Goal: Feedback & Contribution: Contribute content

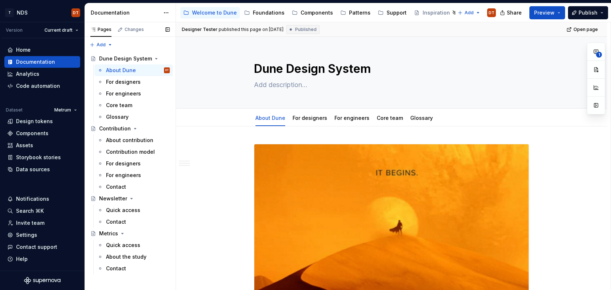
drag, startPoint x: 116, startPoint y: 82, endPoint x: 446, endPoint y: 1, distance: 339.3
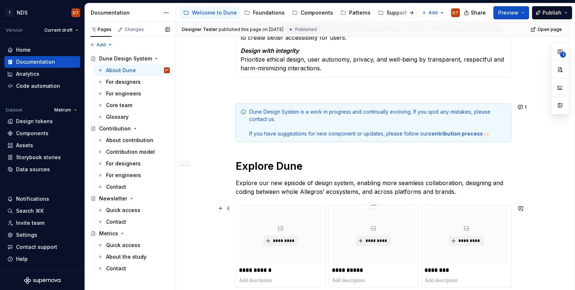
scroll to position [512, 0]
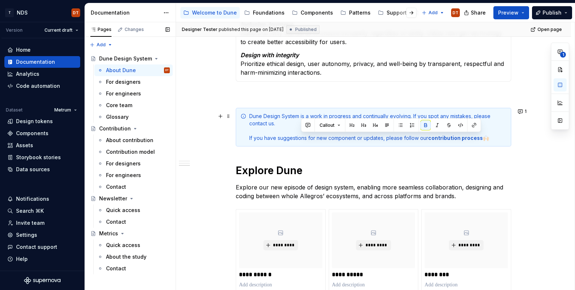
drag, startPoint x: 430, startPoint y: 139, endPoint x: 473, endPoint y: 139, distance: 43.0
click at [479, 140] on strong "contribution process" at bounding box center [455, 138] width 55 height 6
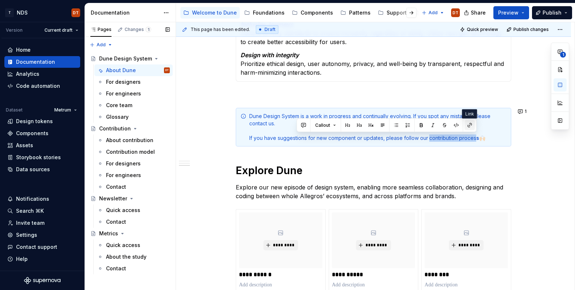
click at [468, 125] on button "button" at bounding box center [470, 125] width 10 height 10
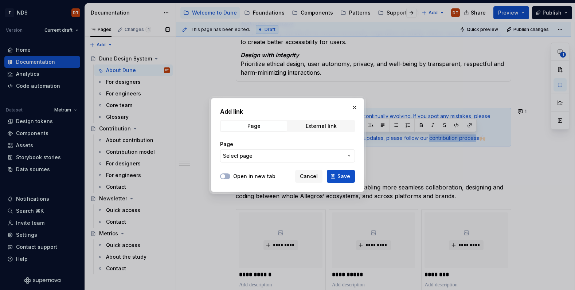
click at [349, 157] on icon "button" at bounding box center [349, 156] width 6 height 6
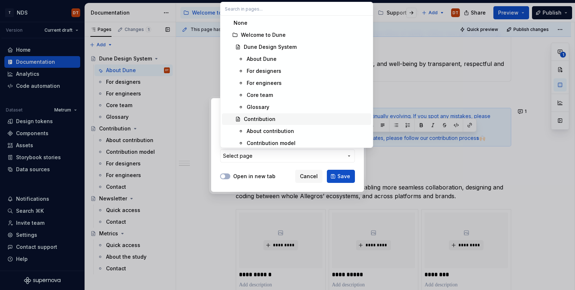
click at [265, 119] on div "Contribution" at bounding box center [260, 119] width 32 height 7
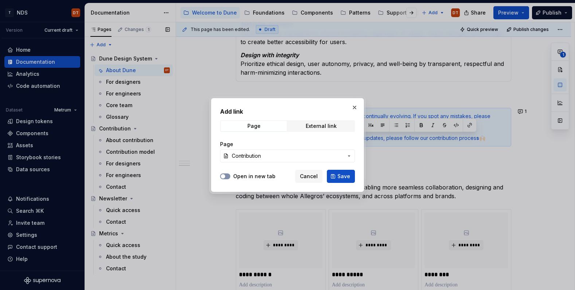
click at [230, 177] on button "Open in new tab" at bounding box center [225, 177] width 10 height 6
click at [344, 176] on span "Save" at bounding box center [344, 176] width 13 height 7
type textarea "*"
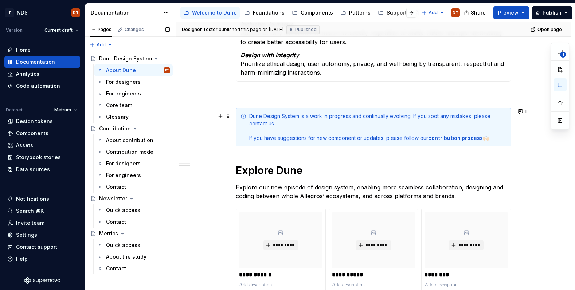
click at [471, 142] on div "Dune Design System is a work in progress and continually evolving. If you spot …" at bounding box center [374, 127] width 276 height 39
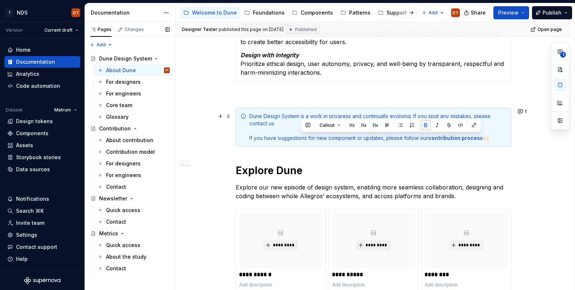
drag, startPoint x: 430, startPoint y: 137, endPoint x: 480, endPoint y: 138, distance: 49.9
click at [480, 138] on strong "contribution process" at bounding box center [455, 138] width 55 height 6
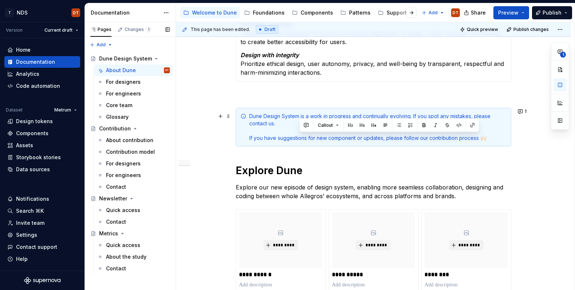
click at [378, 137] on div "Dune Design System is a work in progress and continually evolving. If you spot …" at bounding box center [377, 127] width 257 height 29
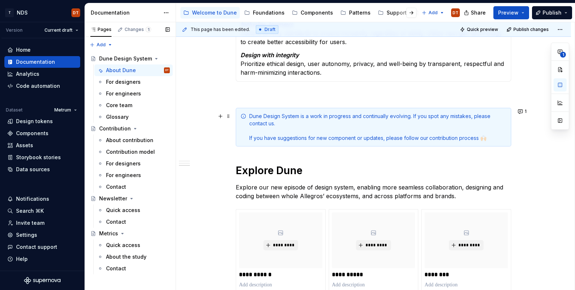
click at [373, 139] on div "Dune Design System is a work in progress and continually evolving. If you spot …" at bounding box center [377, 127] width 257 height 29
click at [375, 138] on div "Dune Design System is a work in progress and continually evolving. If you spot …" at bounding box center [377, 127] width 257 height 29
click at [440, 138] on div "Dune Design System is a work in progress and continually evolving. If you spot …" at bounding box center [377, 127] width 257 height 29
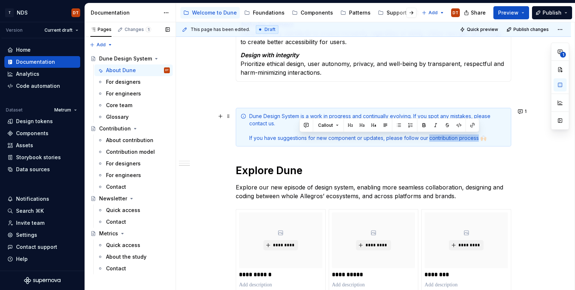
drag, startPoint x: 430, startPoint y: 139, endPoint x: 478, endPoint y: 137, distance: 47.8
click at [478, 137] on div "Dune Design System is a work in progress and continually evolving. If you spot …" at bounding box center [377, 127] width 257 height 29
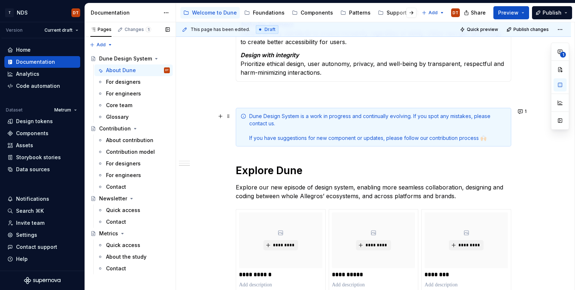
click at [361, 137] on div "Dune Design System is a work in progress and continually evolving. If you spot …" at bounding box center [377, 127] width 257 height 29
click at [368, 138] on div "Dune Design System is a work in progress and continually evolving. If you spot …" at bounding box center [377, 127] width 257 height 29
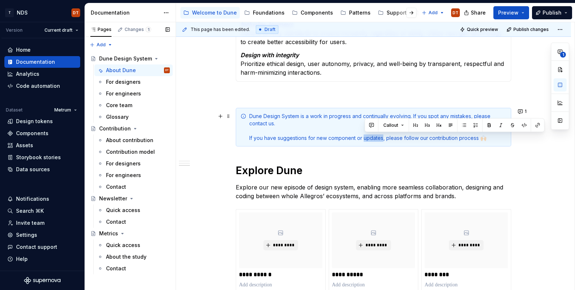
drag, startPoint x: 366, startPoint y: 139, endPoint x: 383, endPoint y: 139, distance: 17.5
click at [383, 139] on div "Dune Design System is a work in progress and continually evolving. If you spot …" at bounding box center [377, 127] width 257 height 29
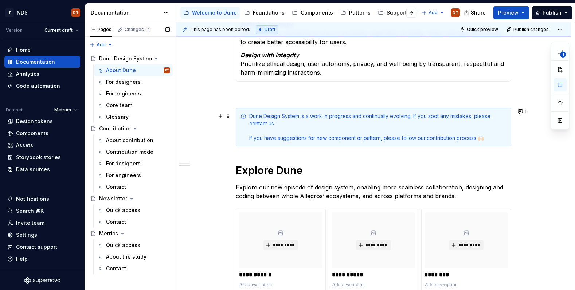
click at [434, 137] on div "Dune Design System is a work in progress and continually evolving. If you spot …" at bounding box center [377, 127] width 257 height 29
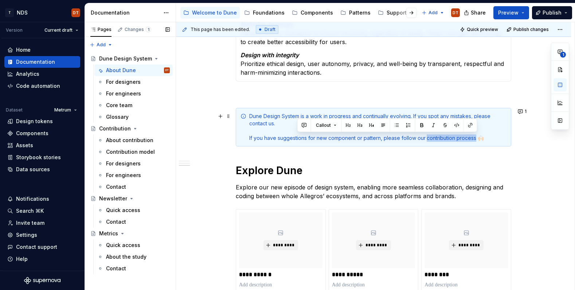
drag, startPoint x: 428, startPoint y: 138, endPoint x: 477, endPoint y: 140, distance: 48.5
click at [477, 140] on div "Dune Design System is a work in progress and continually evolving. If you spot …" at bounding box center [377, 127] width 257 height 29
click at [472, 125] on button "button" at bounding box center [470, 125] width 10 height 10
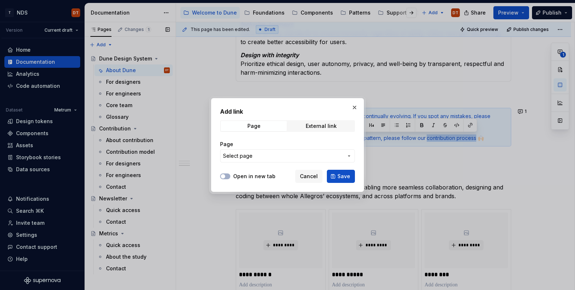
click at [256, 156] on span "Select page" at bounding box center [283, 155] width 120 height 7
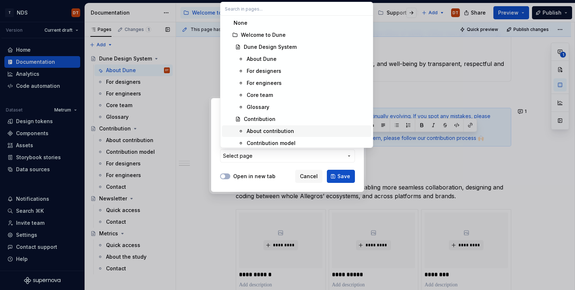
click at [262, 129] on div "About contribution" at bounding box center [270, 131] width 47 height 7
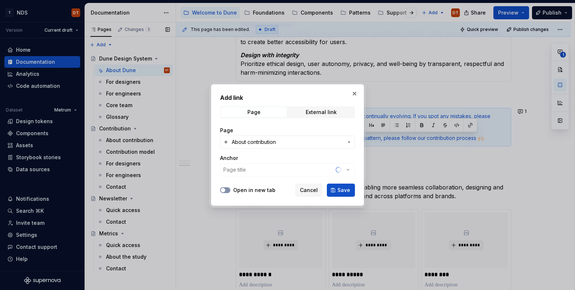
click at [225, 189] on icon "button" at bounding box center [223, 190] width 6 height 4
click at [343, 192] on span "Save" at bounding box center [344, 190] width 13 height 7
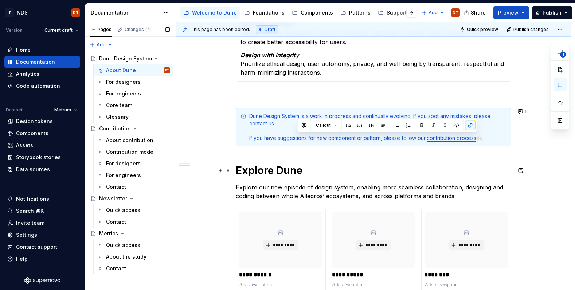
click at [377, 175] on h1 "Explore Dune" at bounding box center [374, 170] width 276 height 13
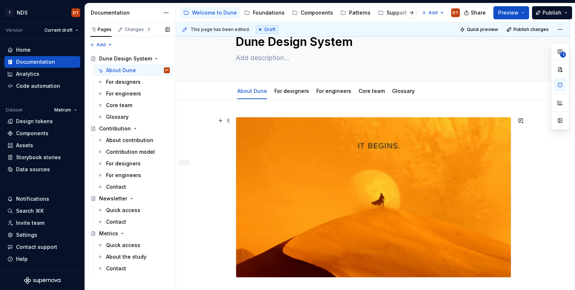
scroll to position [0, 0]
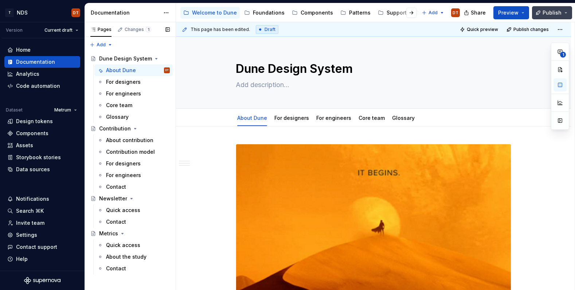
click at [550, 13] on span "Publish" at bounding box center [552, 12] width 19 height 7
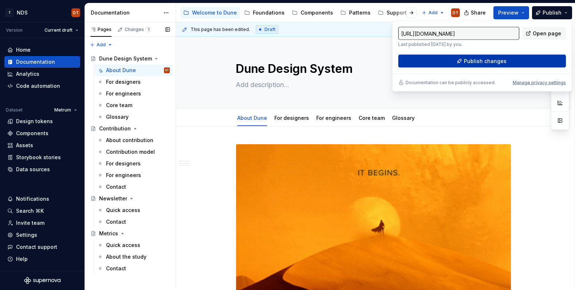
click at [490, 61] on span "Publish changes" at bounding box center [485, 61] width 43 height 7
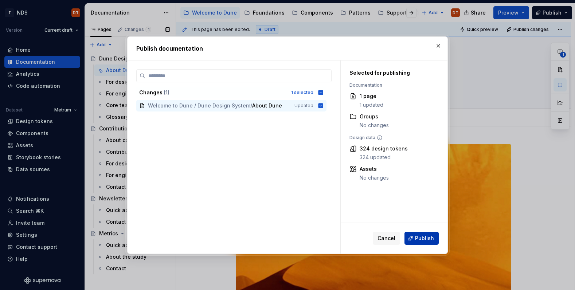
click at [424, 238] on span "Publish" at bounding box center [424, 238] width 19 height 7
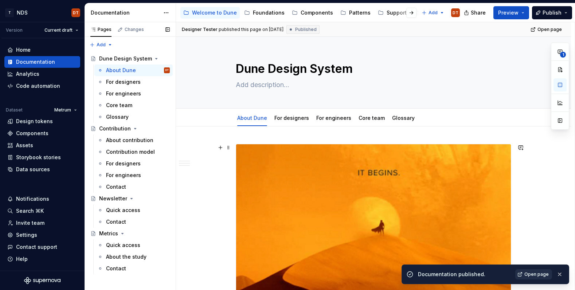
click at [542, 275] on span "Open page" at bounding box center [537, 275] width 24 height 6
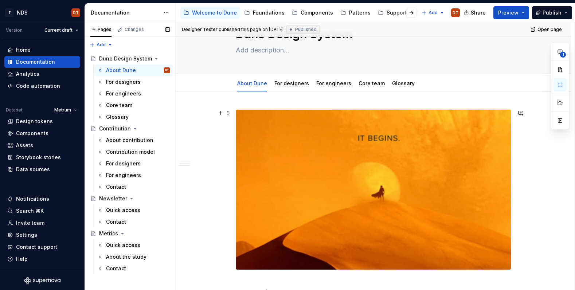
scroll to position [39, 0]
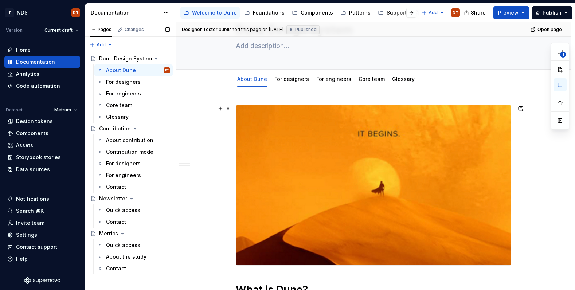
type textarea "*"
click at [523, 109] on button "button" at bounding box center [521, 109] width 10 height 10
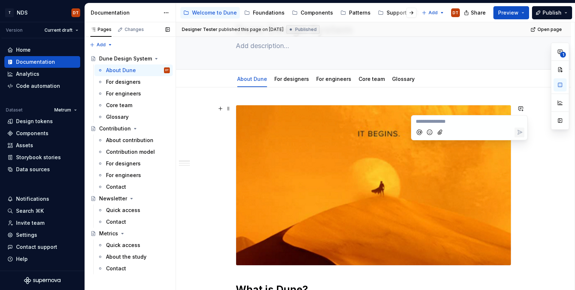
click at [432, 122] on p "**********" at bounding box center [469, 122] width 107 height 8
click at [439, 121] on span "Dodałam grafikę dla urozmaicenia, ale za" at bounding box center [465, 121] width 99 height 6
click at [521, 121] on p "Dodałam tę grafikę dla urozmaicenia, ale za" at bounding box center [469, 122] width 107 height 8
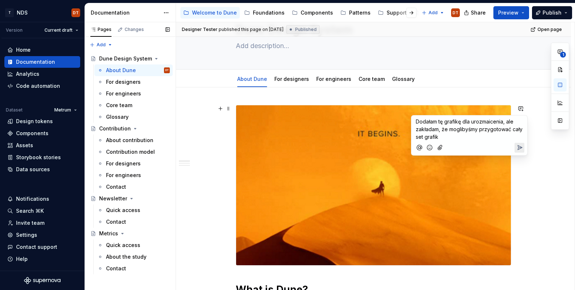
click at [479, 128] on span "Dodałam tę grafikę dla urozmaicenia, ale zakładam, że moglibyśmy przygotować ca…" at bounding box center [470, 129] width 108 height 22
click at [462, 129] on span "Dodałam tę grafikę dla urozmaicenia, ale zakładam, że moglibyśmy przygotować ca…" at bounding box center [470, 129] width 108 height 22
click at [472, 129] on span "Dodałam tę grafikę dla urozmaicenia, ale zakładam, że moglibyśmy przygotować ca…" at bounding box center [470, 129] width 108 height 22
click at [451, 130] on span "Dodałam tę grafikę dla urozmaicenia, ale zakładam, że moglibyśmy przygotować ca…" at bounding box center [470, 129] width 108 height 22
click at [443, 137] on p "Dodałam tę grafikę dla urozmaicenia, ale zakładam, że moglibyśmy przygotować ca…" at bounding box center [469, 129] width 107 height 23
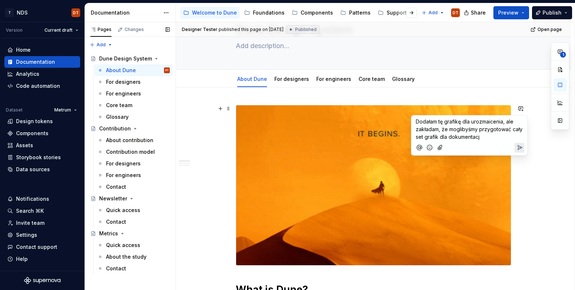
drag, startPoint x: 464, startPoint y: 128, endPoint x: 470, endPoint y: 129, distance: 5.9
click at [464, 128] on span "Dodałam tę grafikę dla urozmaicenia, ale zakładam, że moglibyśmy przygotować ca…" at bounding box center [470, 129] width 108 height 22
drag, startPoint x: 492, startPoint y: 131, endPoint x: 465, endPoint y: 128, distance: 27.5
click at [492, 131] on span "Dodałam tę grafikę dla urozmaicenia, ale zakładam, że moglibyśmy przygotować ca…" at bounding box center [470, 129] width 108 height 22
click at [449, 129] on span "Dodałam tę grafikę dla urozmaicenia, ale zakładam, że moglibyśmy przygotować ca…" at bounding box center [470, 129] width 108 height 22
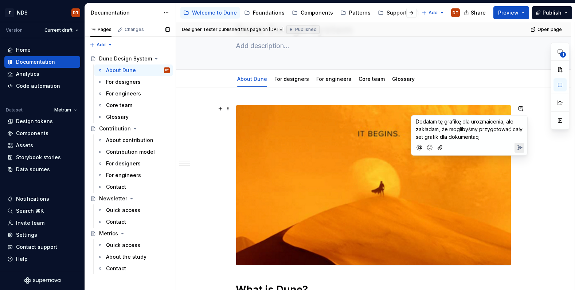
click at [469, 130] on span "Dodałam tę grafikę dla urozmaicenia, ale zakładam, że moglibyśmy przygotować ca…" at bounding box center [470, 129] width 108 height 22
click at [451, 129] on span "Dodałam tę grafikę dla urozmaicenia, ale zakładam, że moglibyśmy przygotować ca…" at bounding box center [470, 129] width 108 height 22
click at [450, 129] on span "Dodałam tę grafikę dla urozmaicenia, ale zakładam, że moglibyśmy przygotować ca…" at bounding box center [470, 129] width 108 height 22
click at [445, 129] on span "Dodałam tę grafikę dla urozmaicenia, ale zakładam, że moglibyśmy przygotować ca…" at bounding box center [470, 129] width 108 height 22
click at [439, 130] on span "Dodałam tę grafikę dla urozmaicenia, ale zakładam, że moglibyśmy przygotować ca…" at bounding box center [470, 129] width 108 height 22
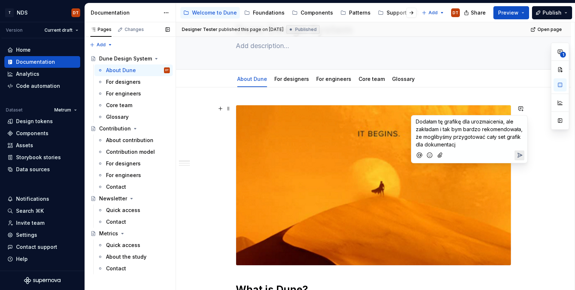
click at [441, 138] on span "Dodałam tę grafikę dla urozmaicenia, ale zakładam i tak bym bardzo rekomendował…" at bounding box center [470, 132] width 108 height 29
click at [424, 138] on span "Dodałam tę grafikę dla urozmaicenia, ale zakładam i tak bym bardzo rekomendował…" at bounding box center [470, 132] width 108 height 29
click at [461, 145] on p "Dodałam tę grafikę dla urozmaicenia, ale zakładam i tak bym bardzo rekomendował…" at bounding box center [469, 133] width 107 height 31
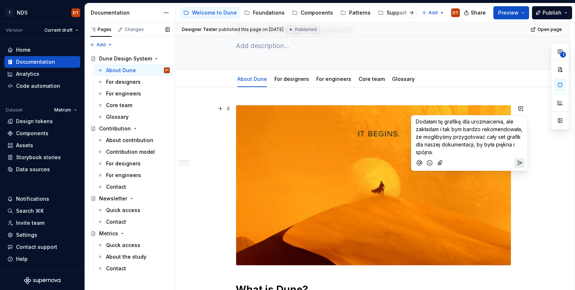
click at [508, 147] on span "Dodałam tę grafikę dla urozmaicenia, ale zakładam i tak bym bardzo rekomendował…" at bounding box center [470, 136] width 108 height 37
click at [495, 142] on span "Dodałam tę grafikę dla urozmaicenia, ale zakładam i tak bym bardzo rekomendował…" at bounding box center [470, 136] width 108 height 37
drag, startPoint x: 486, startPoint y: 144, endPoint x: 505, endPoint y: 143, distance: 19.7
click at [486, 144] on span "Dodałam tę grafikę dla urozmaicenia, ale zakładam i tak bym bardzo rekomendował…" at bounding box center [470, 136] width 108 height 37
click at [505, 143] on span "Dodałam tę grafikę dla urozmaicenia, ale zakładam i tak bym bardzo rekomendował…" at bounding box center [470, 136] width 108 height 37
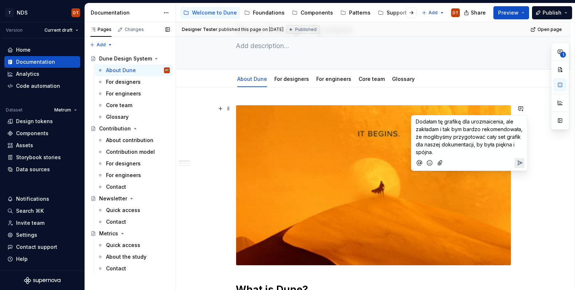
drag, startPoint x: 480, startPoint y: 148, endPoint x: 483, endPoint y: 148, distance: 3.7
click at [480, 148] on p "Dodałam tę grafikę dla urozmaicenia, ale zakładam i tak bym bardzo rekomendował…" at bounding box center [469, 137] width 107 height 38
click at [511, 144] on span "Dodałam tę grafikę dla urozmaicenia, ale zakładam i tak bym bardzo rekomendował…" at bounding box center [470, 136] width 108 height 37
click at [495, 149] on p "Dodałam tę grafikę dla urozmaicenia, ale zakładam i tak bym bardzo rekomendował…" at bounding box center [469, 137] width 107 height 38
click at [502, 146] on span "Dodałam tę grafikę dla urozmaicenia, ale zakładam i tak bym bardzo rekomendował…" at bounding box center [470, 136] width 108 height 37
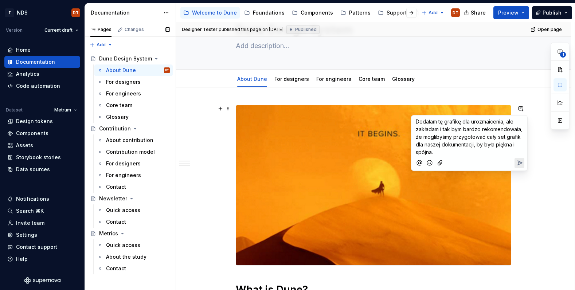
click at [489, 144] on span "Dodałam tę grafikę dla urozmaicenia, ale zakładam i tak bym bardzo rekomendował…" at bounding box center [470, 136] width 108 height 37
click at [502, 145] on span "Dodałam tę grafikę dla urozmaicenia, ale zakładam i tak bym bardzo rekomendował…" at bounding box center [470, 136] width 108 height 37
click at [501, 144] on span "Dodałam tę grafikę dla urozmaicenia, ale zakładam i tak bym bardzo rekomendował…" at bounding box center [470, 136] width 108 height 37
click at [480, 145] on span "Dodałam tę grafikę dla urozmaicenia, ale zakładam i tak bym bardzo rekomendował…" at bounding box center [470, 136] width 108 height 37
click at [476, 146] on span "Dodałam tę grafikę dla urozmaicenia, ale zakładam i tak bym bardzo rekomendował…" at bounding box center [470, 136] width 108 height 37
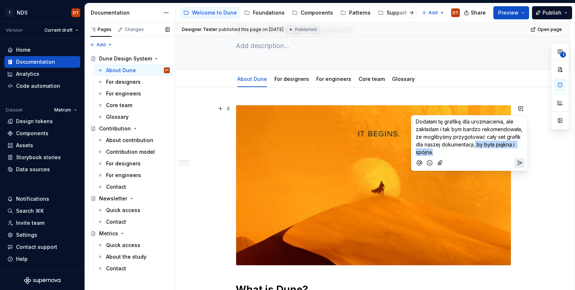
drag, startPoint x: 475, startPoint y: 145, endPoint x: 483, endPoint y: 153, distance: 11.6
click at [483, 153] on p "Dodałam tę grafikę dla urozmaicenia, ale zakładam i tak bym bardzo rekomendował…" at bounding box center [469, 137] width 107 height 38
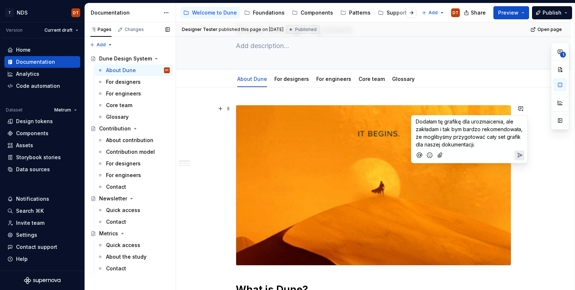
click at [478, 145] on p "Dodałam tę grafikę dla urozmaicenia, ale zakładam i tak bym bardzo rekomendował…" at bounding box center [469, 133] width 107 height 31
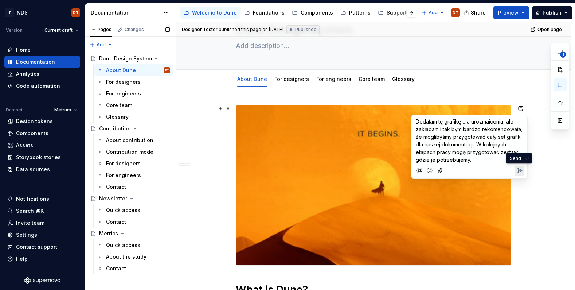
click at [518, 171] on icon "Send" at bounding box center [520, 170] width 4 height 4
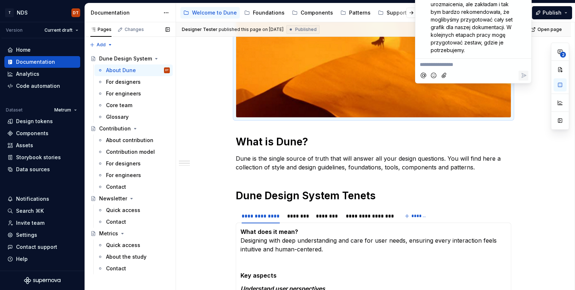
scroll to position [197, 0]
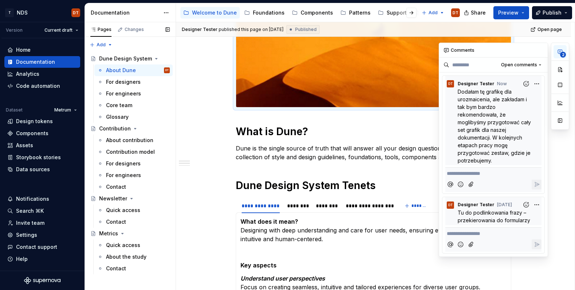
click at [561, 52] on span "2" at bounding box center [563, 55] width 6 height 6
click at [218, 217] on button "button" at bounding box center [220, 222] width 10 height 10
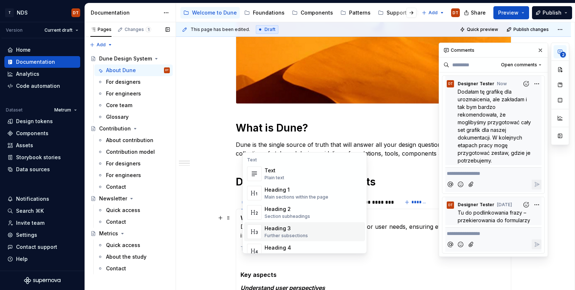
scroll to position [186, 0]
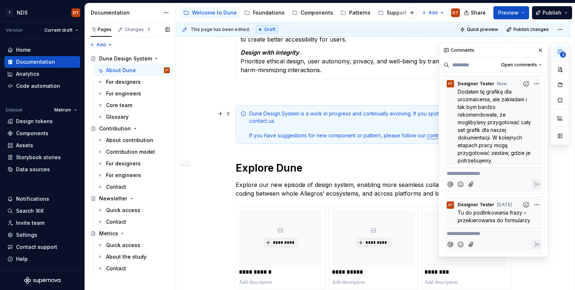
scroll to position [578, 0]
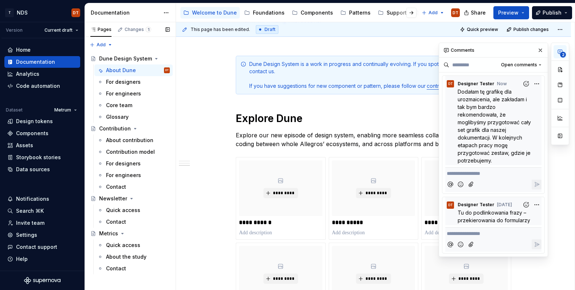
click at [538, 50] on button "button" at bounding box center [540, 50] width 10 height 10
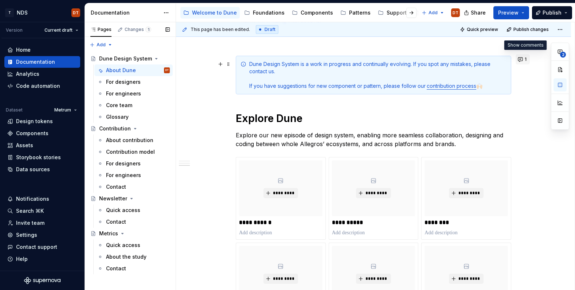
click at [526, 62] on span "1" at bounding box center [526, 59] width 2 height 6
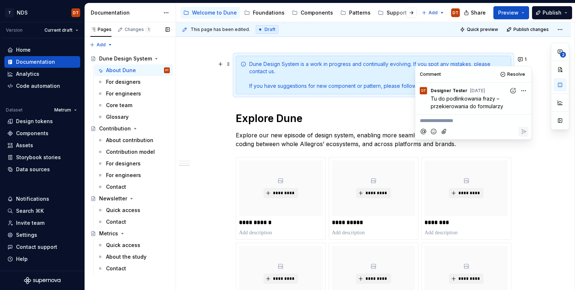
click at [212, 115] on div "**********" at bounding box center [373, 6] width 395 height 914
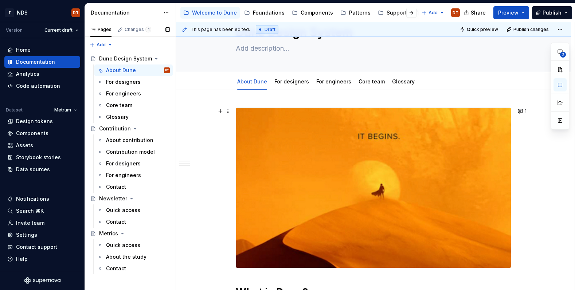
scroll to position [0, 0]
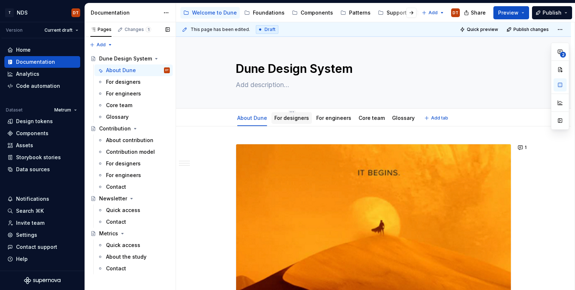
click at [289, 119] on link "For designers" at bounding box center [291, 118] width 35 height 6
type textarea "*"
